Goal: Information Seeking & Learning: Check status

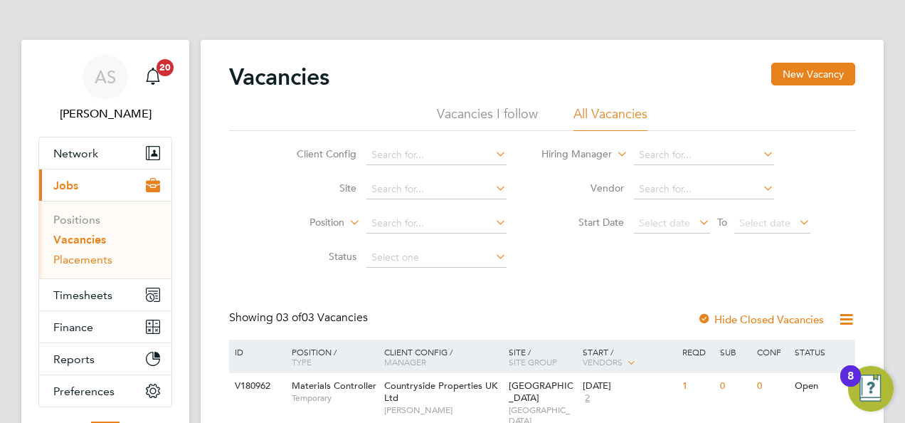
click at [85, 255] on link "Placements" at bounding box center [82, 260] width 59 height 14
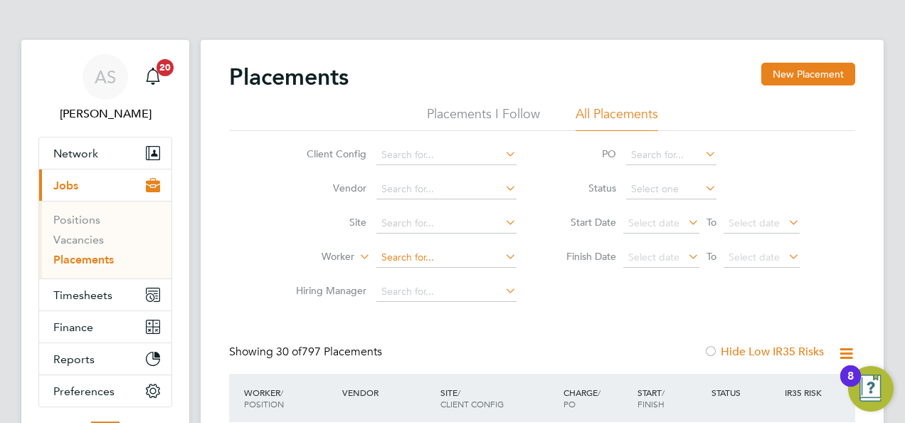
click at [405, 249] on input at bounding box center [446, 258] width 140 height 20
click at [418, 268] on li "Wash ington Black" at bounding box center [446, 276] width 141 height 19
type input "[US_STATE] Black"
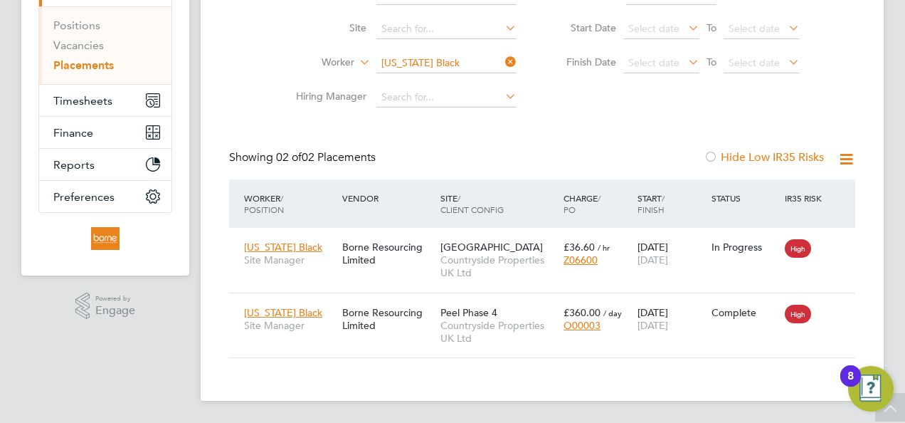
click at [529, 126] on div "Placements New Placement Placements I Follow All Placements Client Config Vendo…" at bounding box center [542, 113] width 626 height 490
click at [480, 123] on div "Placements New Placement Placements I Follow All Placements Client Config Vendo…" at bounding box center [542, 113] width 626 height 490
click at [480, 257] on span "Countryside Properties UK Ltd" at bounding box center [498, 266] width 116 height 26
click at [396, 328] on div "Borne Resourcing Limited" at bounding box center [388, 319] width 98 height 40
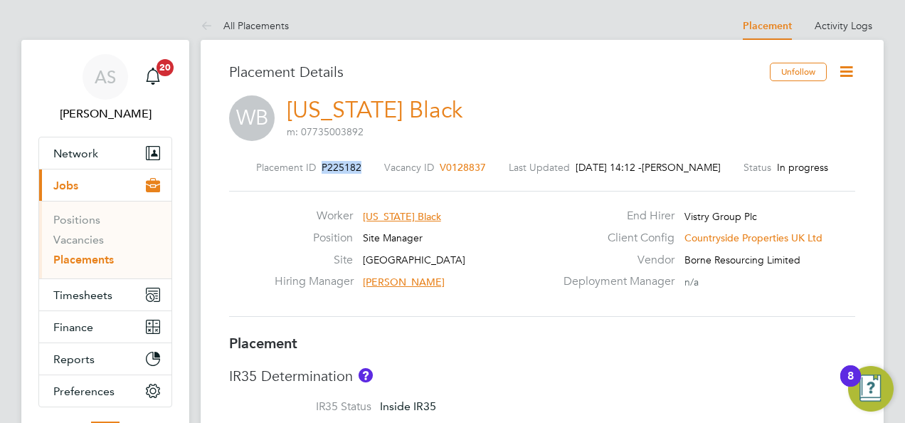
drag, startPoint x: 361, startPoint y: 162, endPoint x: 316, endPoint y: 167, distance: 45.1
click at [316, 167] on div "Placement ID P225182 Vacancy ID V0128837 Last Updated 23 Sep 2025, 14:12 - Oliv…" at bounding box center [542, 167] width 626 height 13
drag, startPoint x: 316, startPoint y: 167, endPoint x: 325, endPoint y: 167, distance: 9.3
copy span "P225182"
click at [206, 19] on icon at bounding box center [210, 27] width 18 height 18
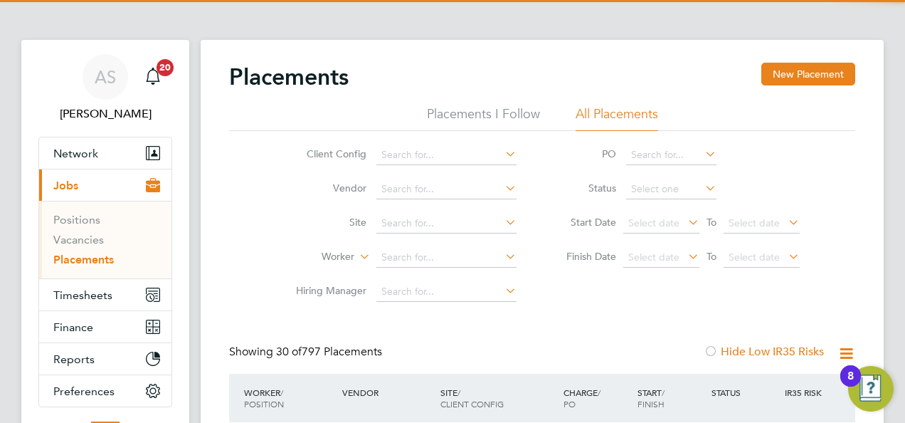
scroll to position [213, 0]
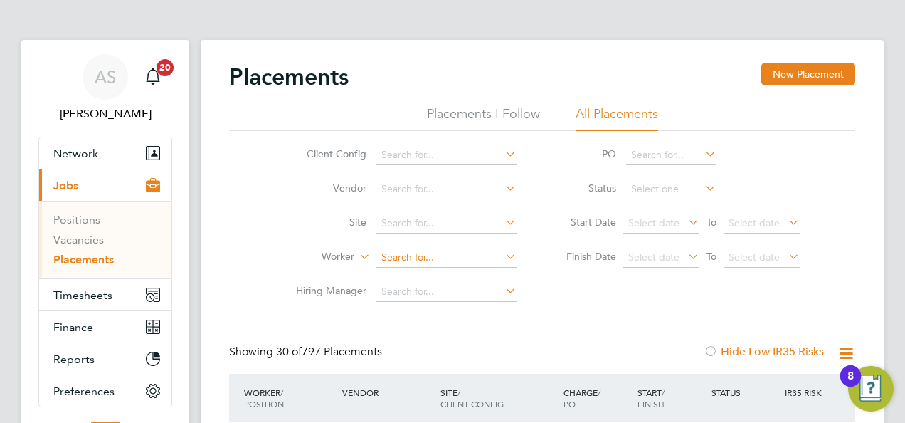
click at [419, 250] on input at bounding box center [446, 258] width 140 height 20
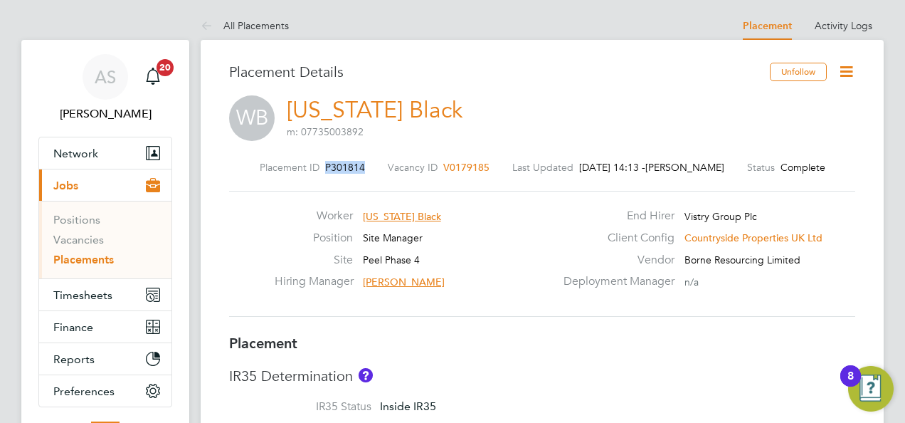
drag, startPoint x: 353, startPoint y: 167, endPoint x: 310, endPoint y: 164, distance: 42.8
click at [310, 164] on div "Placement ID P301814 Vacancy ID V0179185 Last Updated 23 Sep 2025, 14:13 - Andr…" at bounding box center [542, 167] width 626 height 13
drag, startPoint x: 310, startPoint y: 164, endPoint x: 322, endPoint y: 164, distance: 11.4
copy span "P301814"
